Goal: Task Accomplishment & Management: Manage account settings

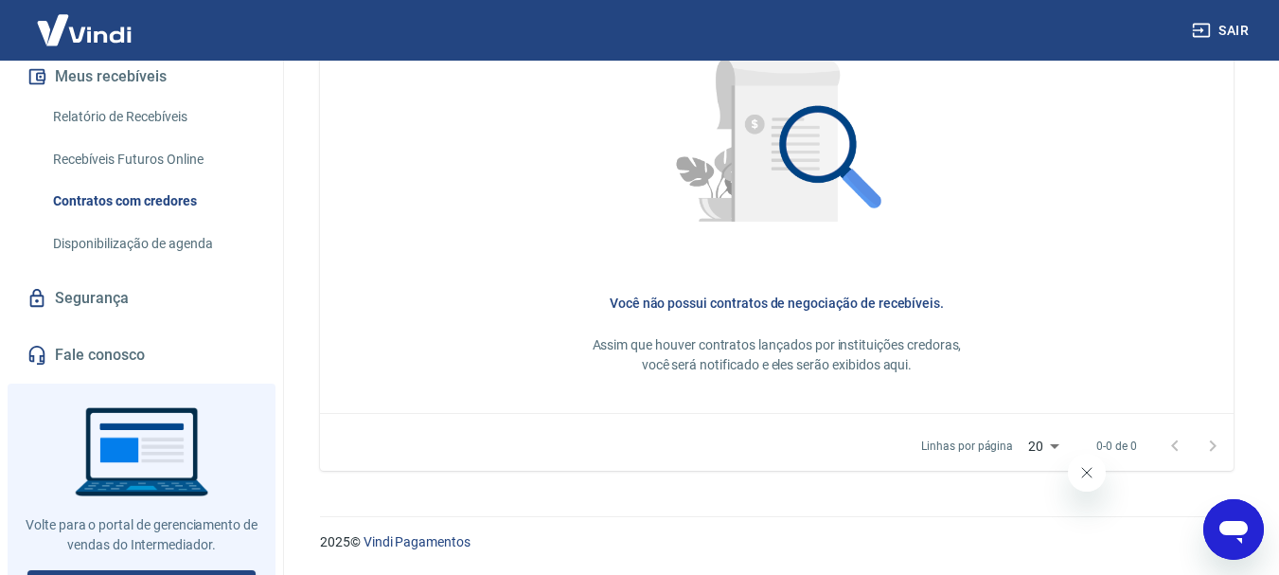
scroll to position [406, 0]
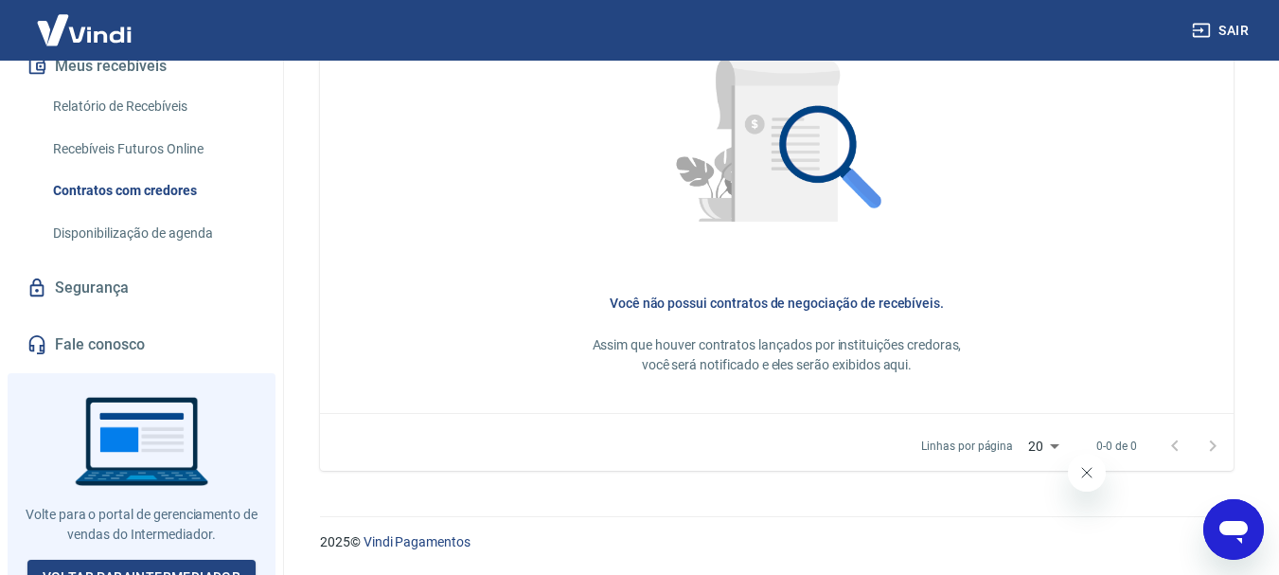
click at [64, 324] on link "Fale conosco" at bounding box center [142, 345] width 238 height 42
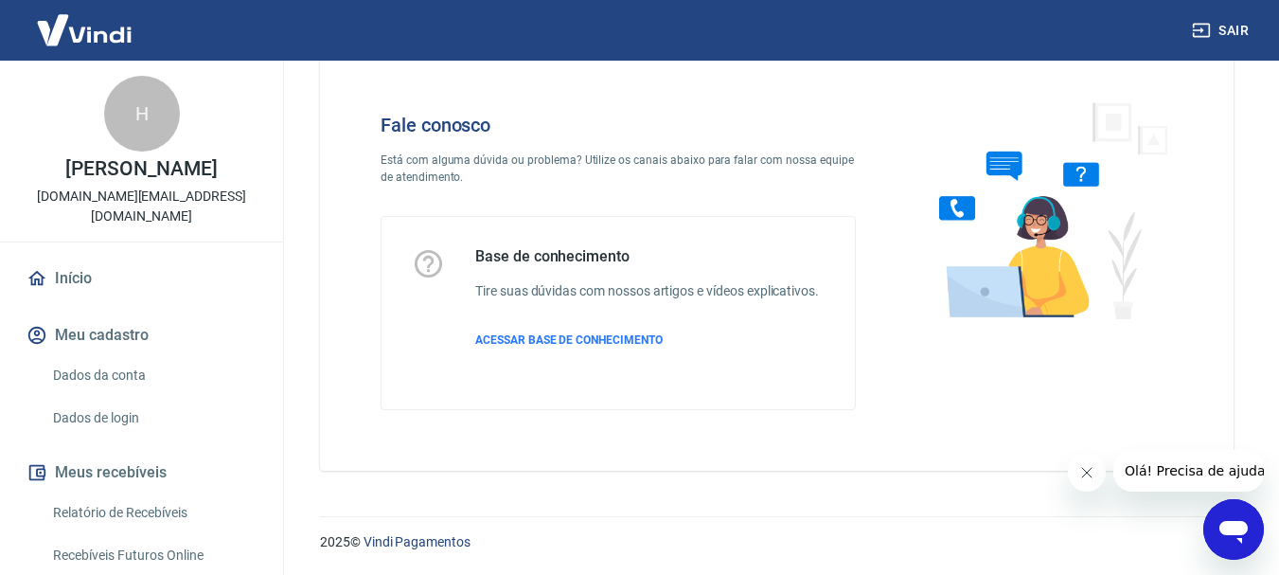
click at [142, 356] on link "Dados da conta" at bounding box center [152, 375] width 215 height 39
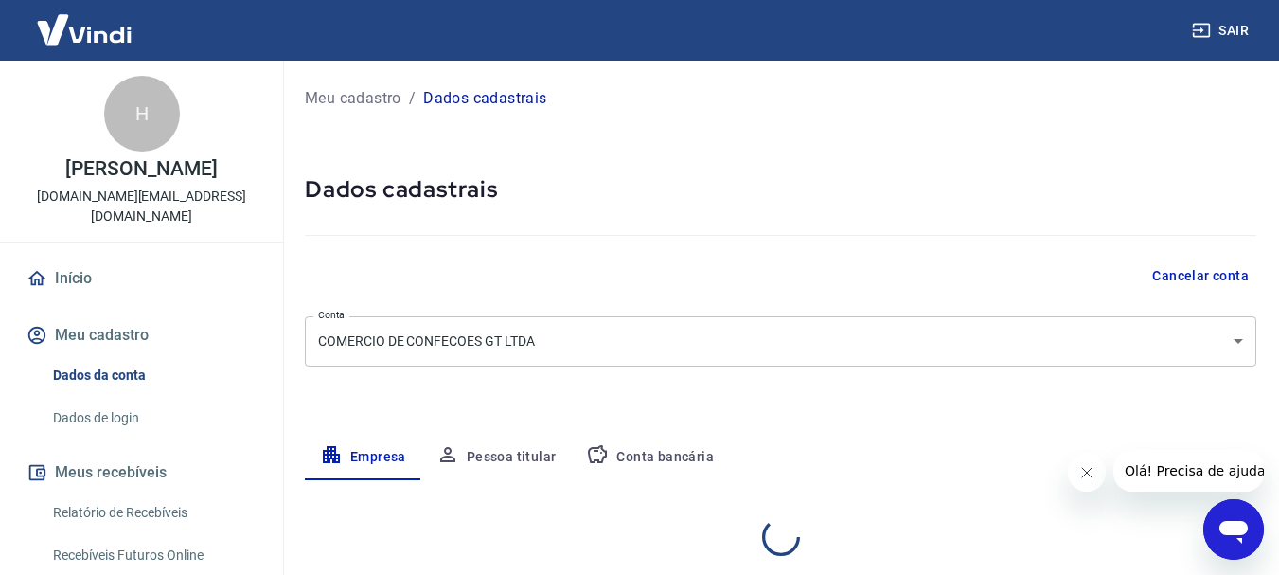
select select "PR"
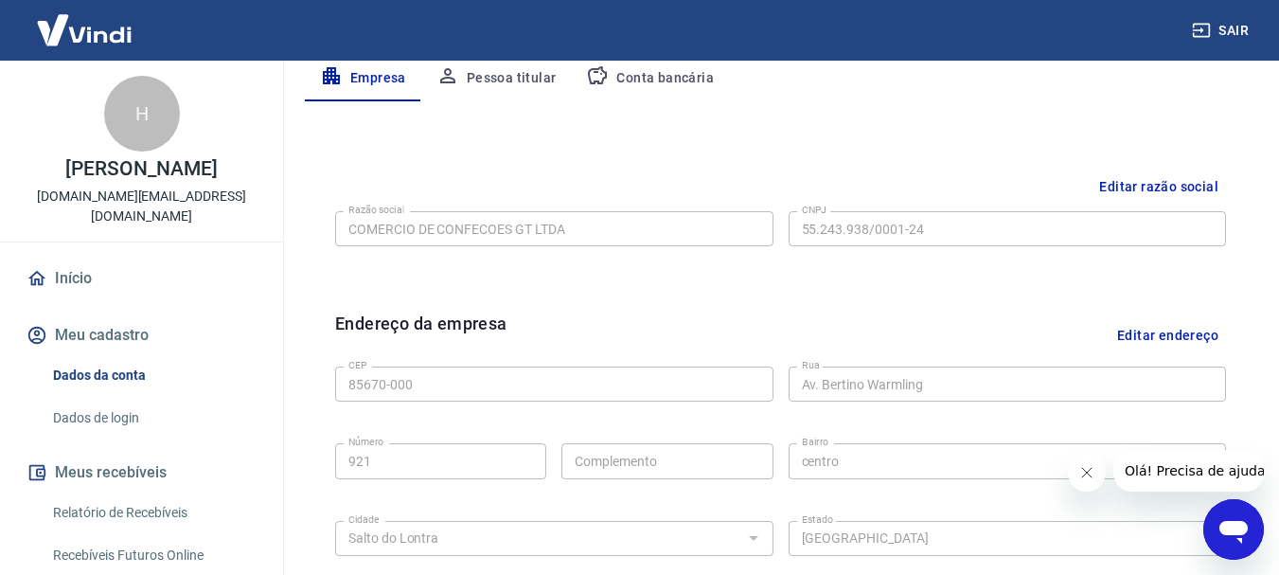
click at [550, 85] on button "Pessoa titular" at bounding box center [496, 78] width 151 height 45
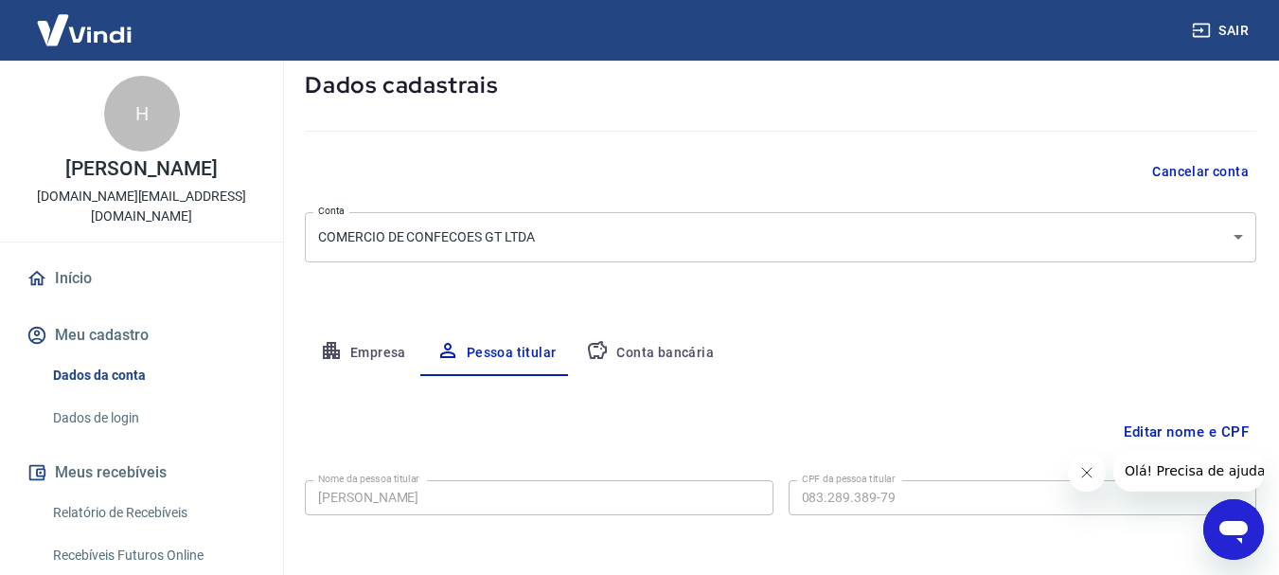
scroll to position [183, 0]
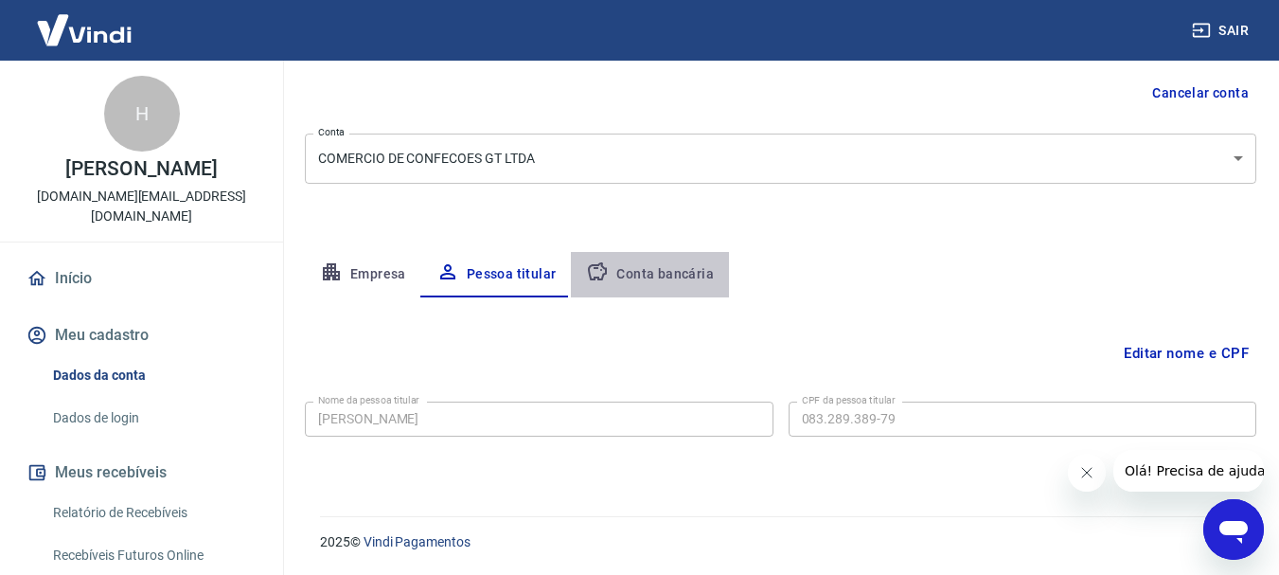
click at [654, 271] on button "Conta bancária" at bounding box center [650, 274] width 158 height 45
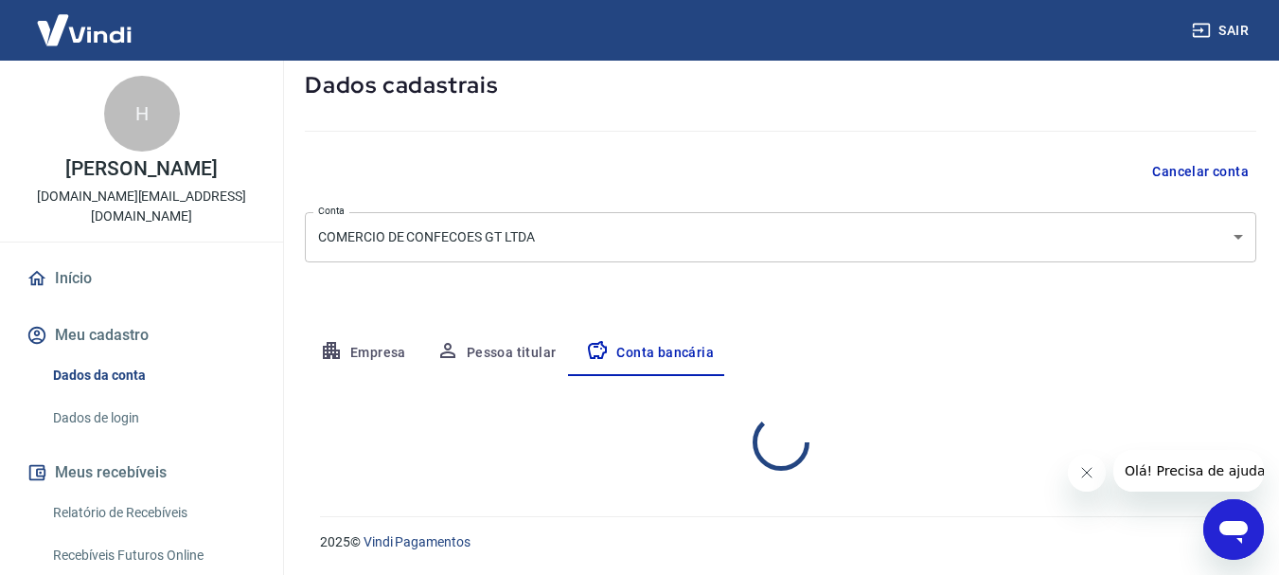
select select "1"
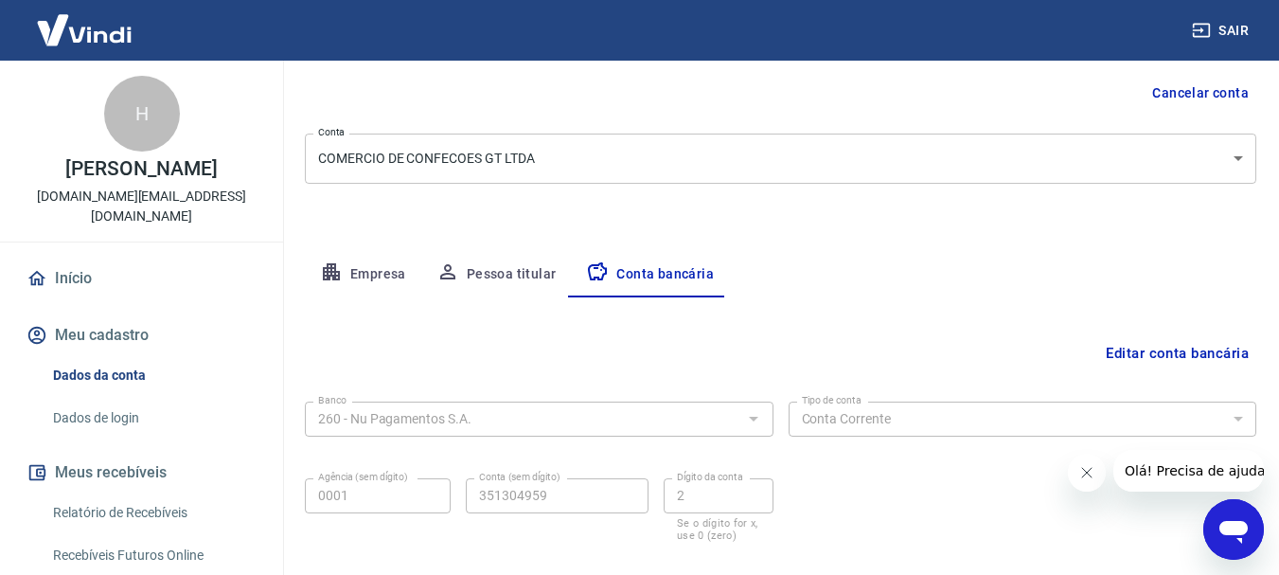
scroll to position [277, 0]
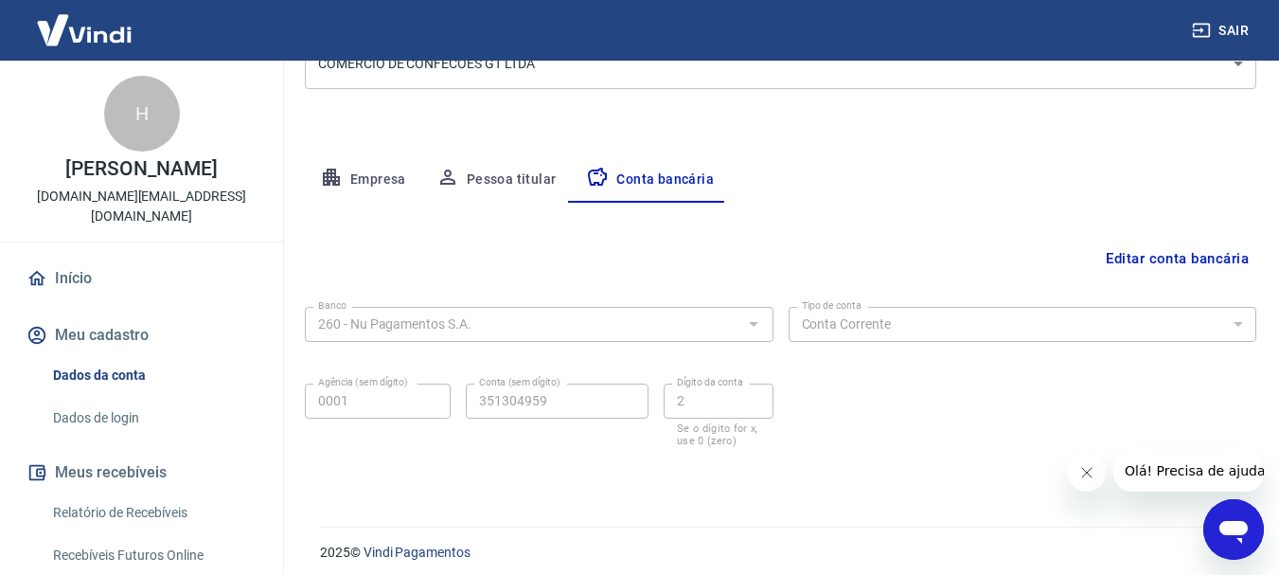
click at [323, 166] on icon "button" at bounding box center [331, 177] width 23 height 23
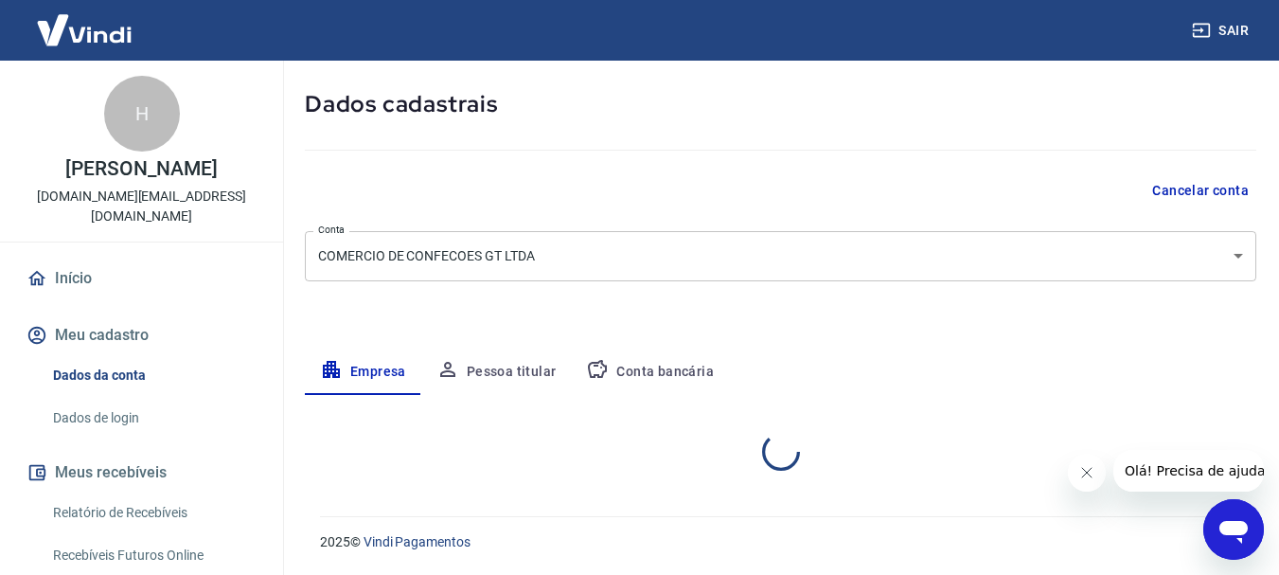
select select "PR"
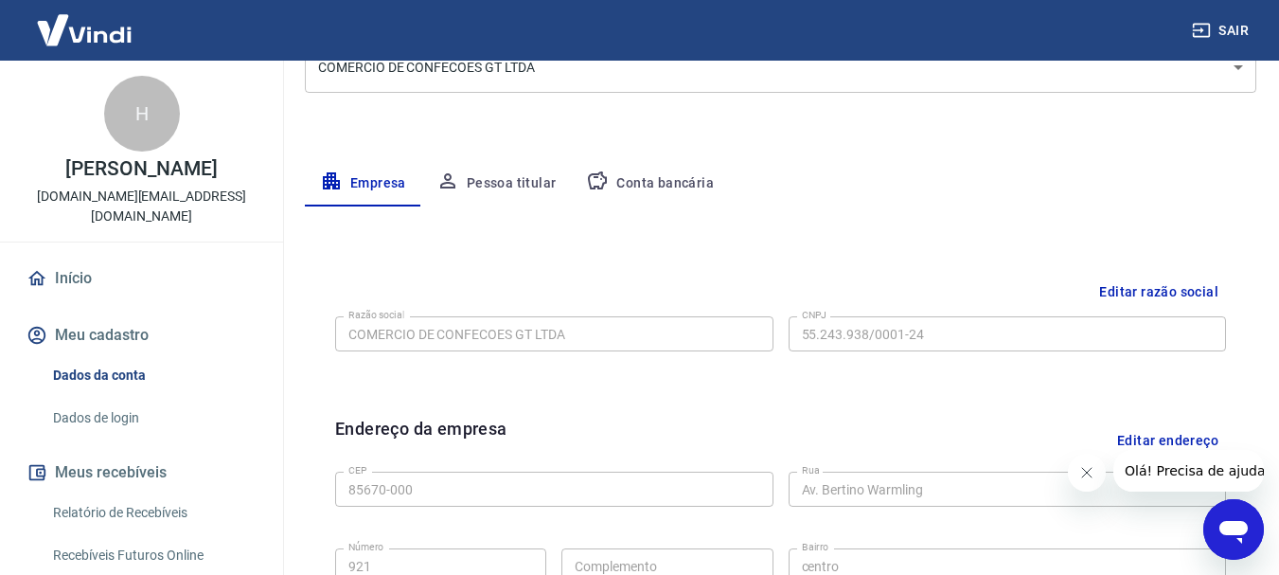
scroll to position [223, 0]
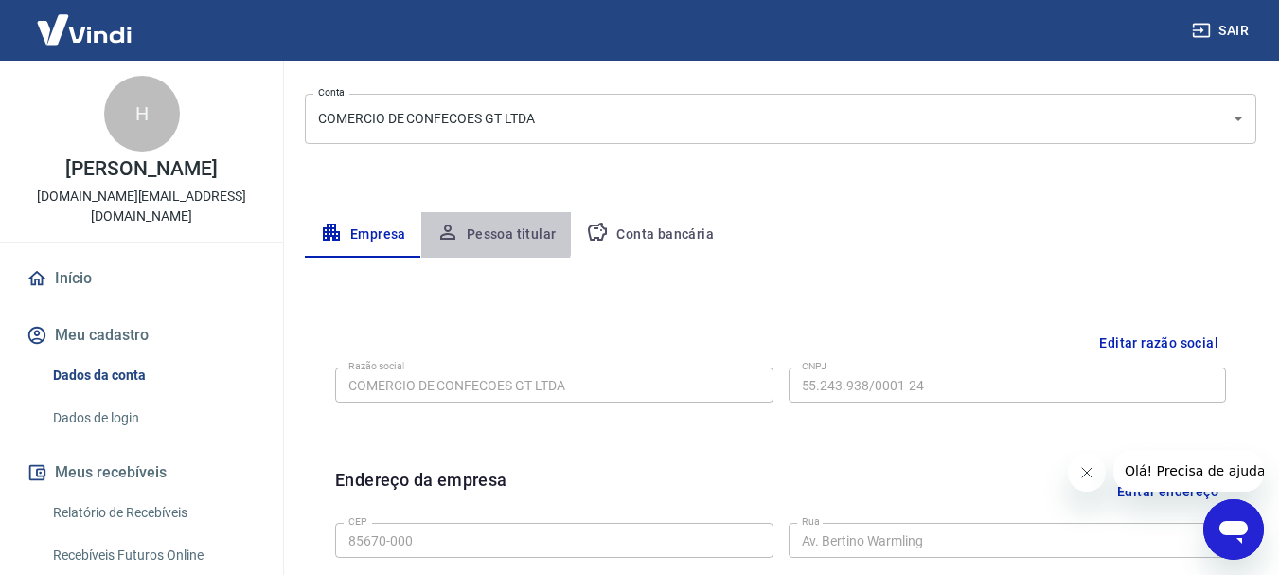
click at [490, 233] on button "Pessoa titular" at bounding box center [496, 234] width 151 height 45
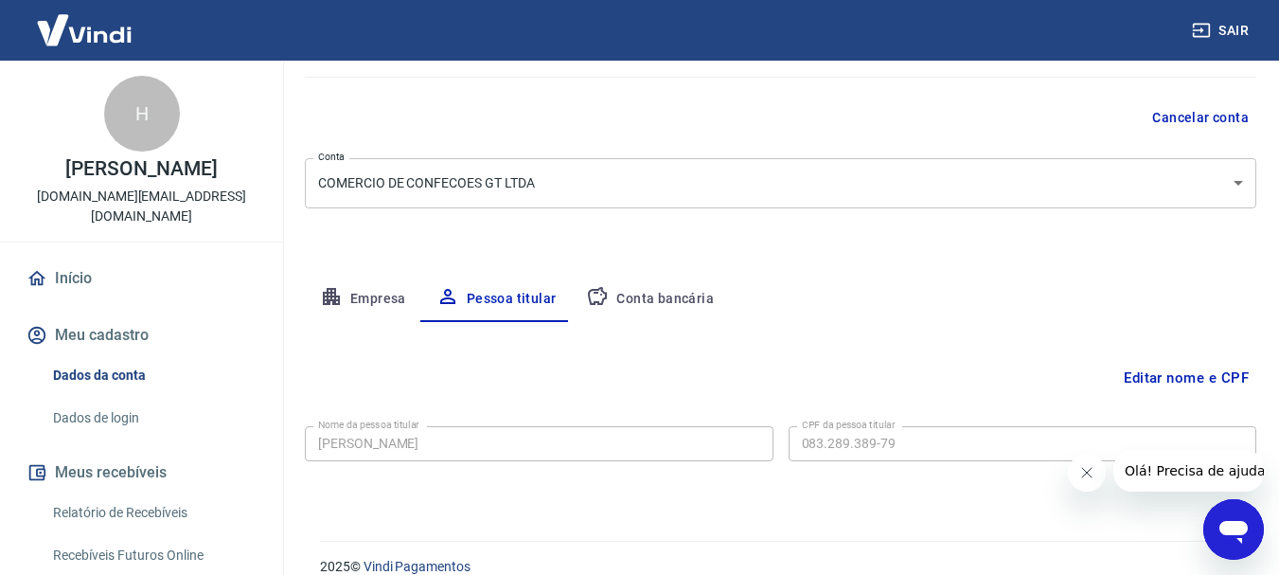
scroll to position [183, 0]
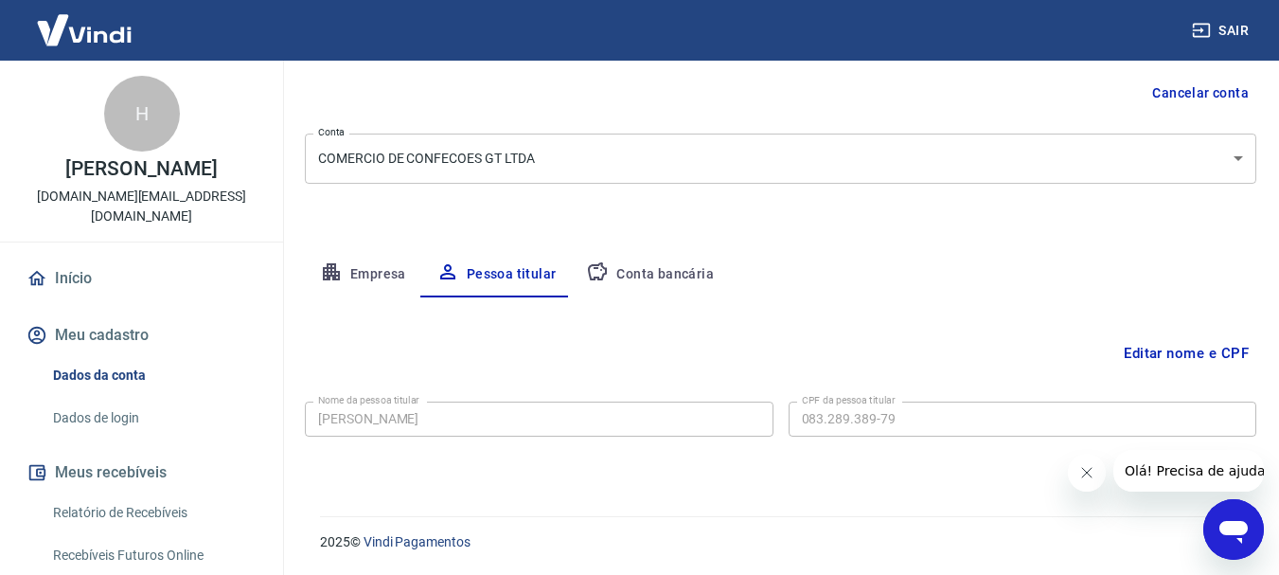
click at [650, 266] on button "Conta bancária" at bounding box center [650, 274] width 158 height 45
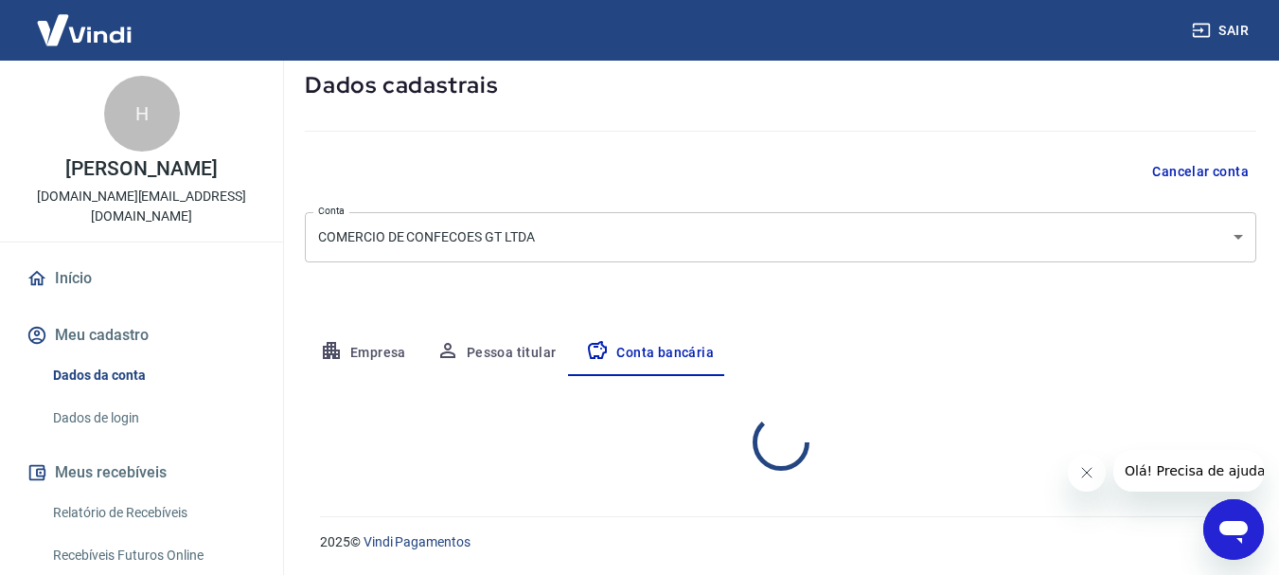
select select "1"
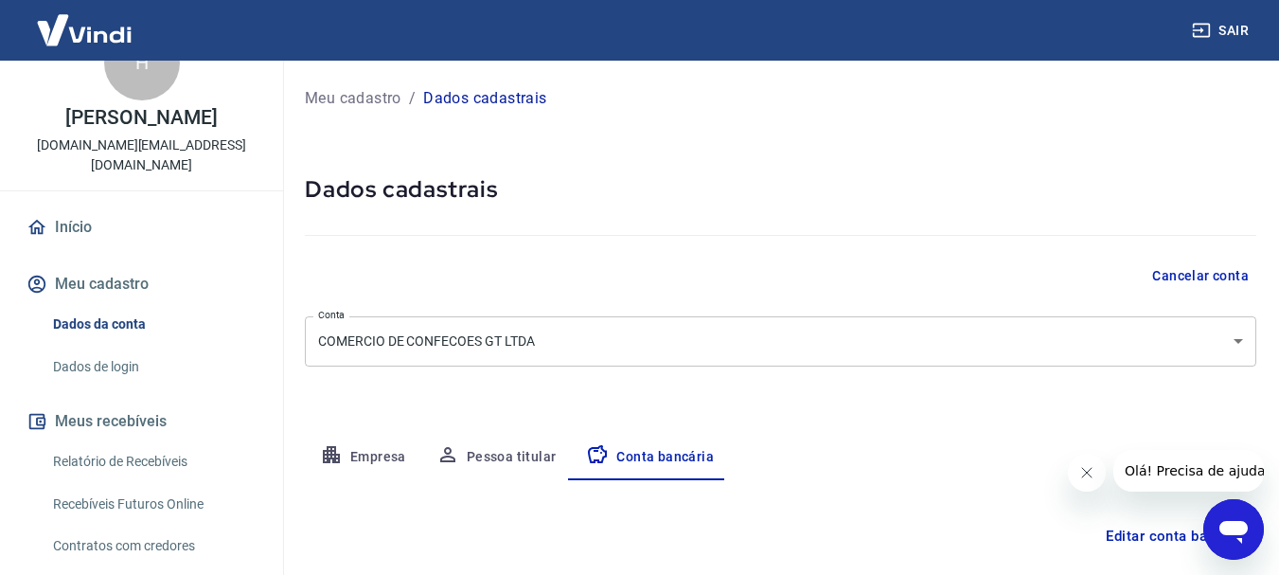
scroll to position [95, 0]
